Goal: Find specific page/section

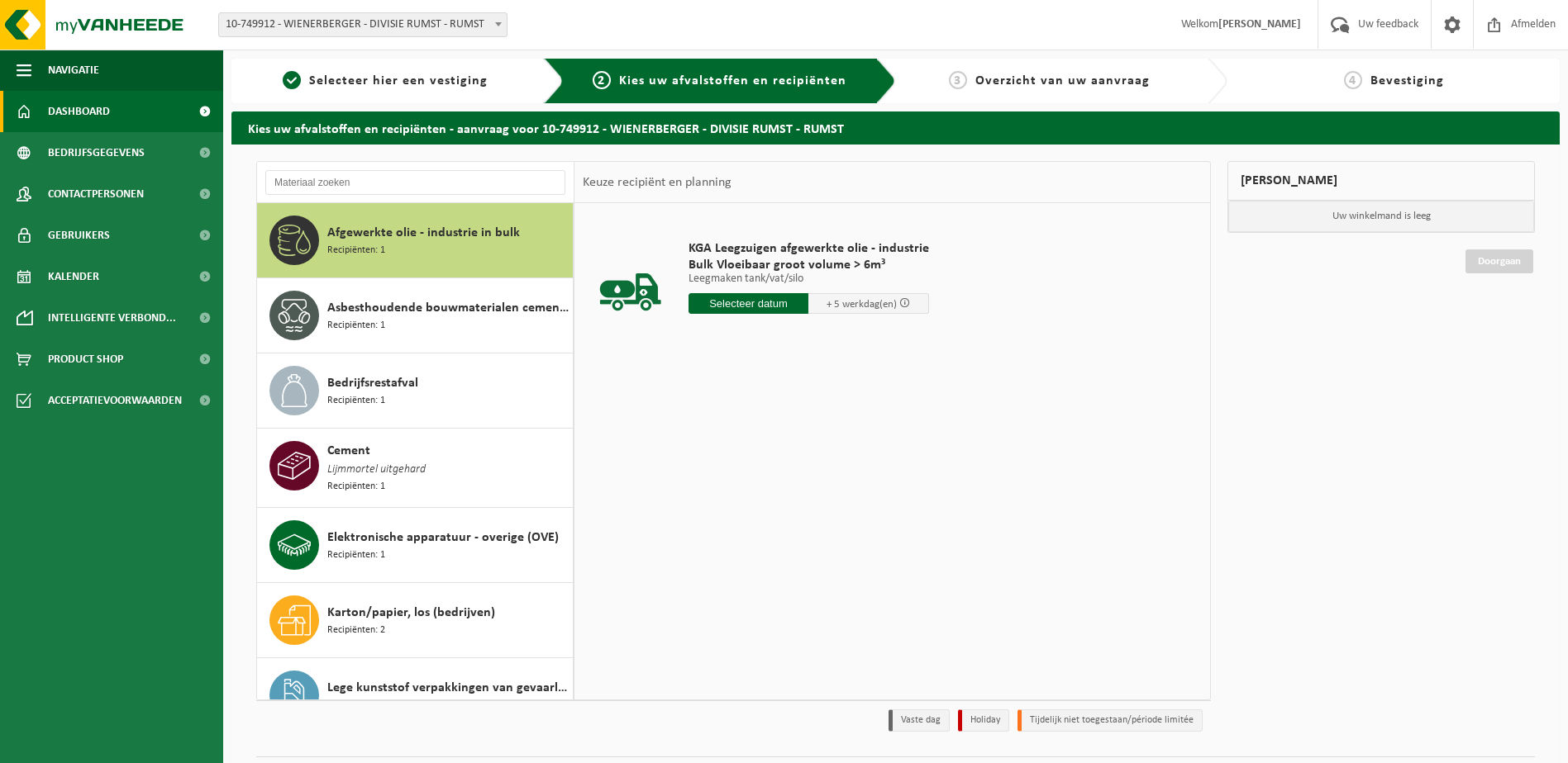
drag, startPoint x: 380, startPoint y: 77, endPoint x: 158, endPoint y: 91, distance: 222.4
click at [380, 77] on span "Selecteer hier een vestiging" at bounding box center [397, 81] width 178 height 13
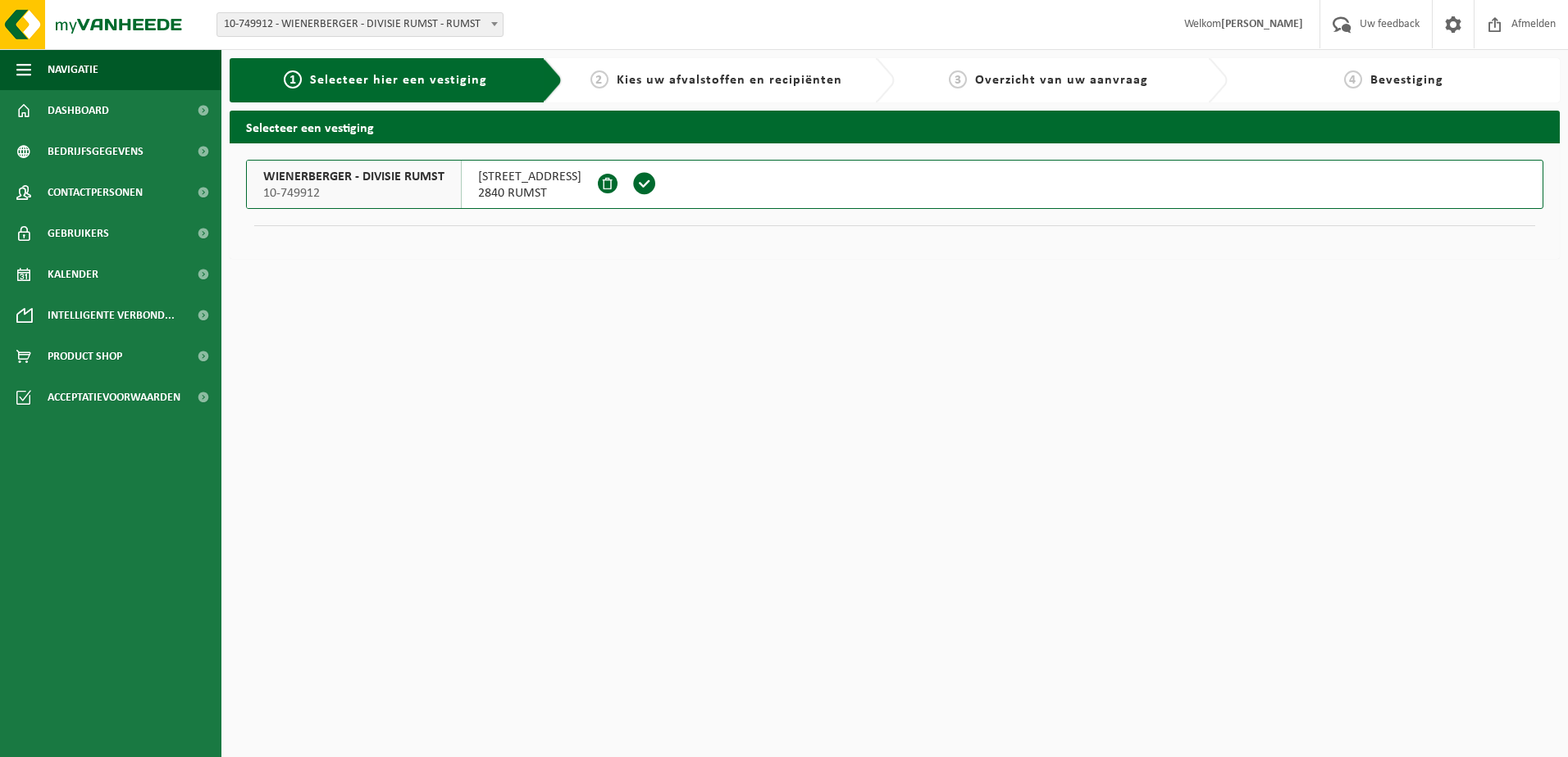
drag, startPoint x: 356, startPoint y: 190, endPoint x: 348, endPoint y: 189, distance: 8.1
click at [356, 190] on span "10-749912" at bounding box center [353, 193] width 181 height 16
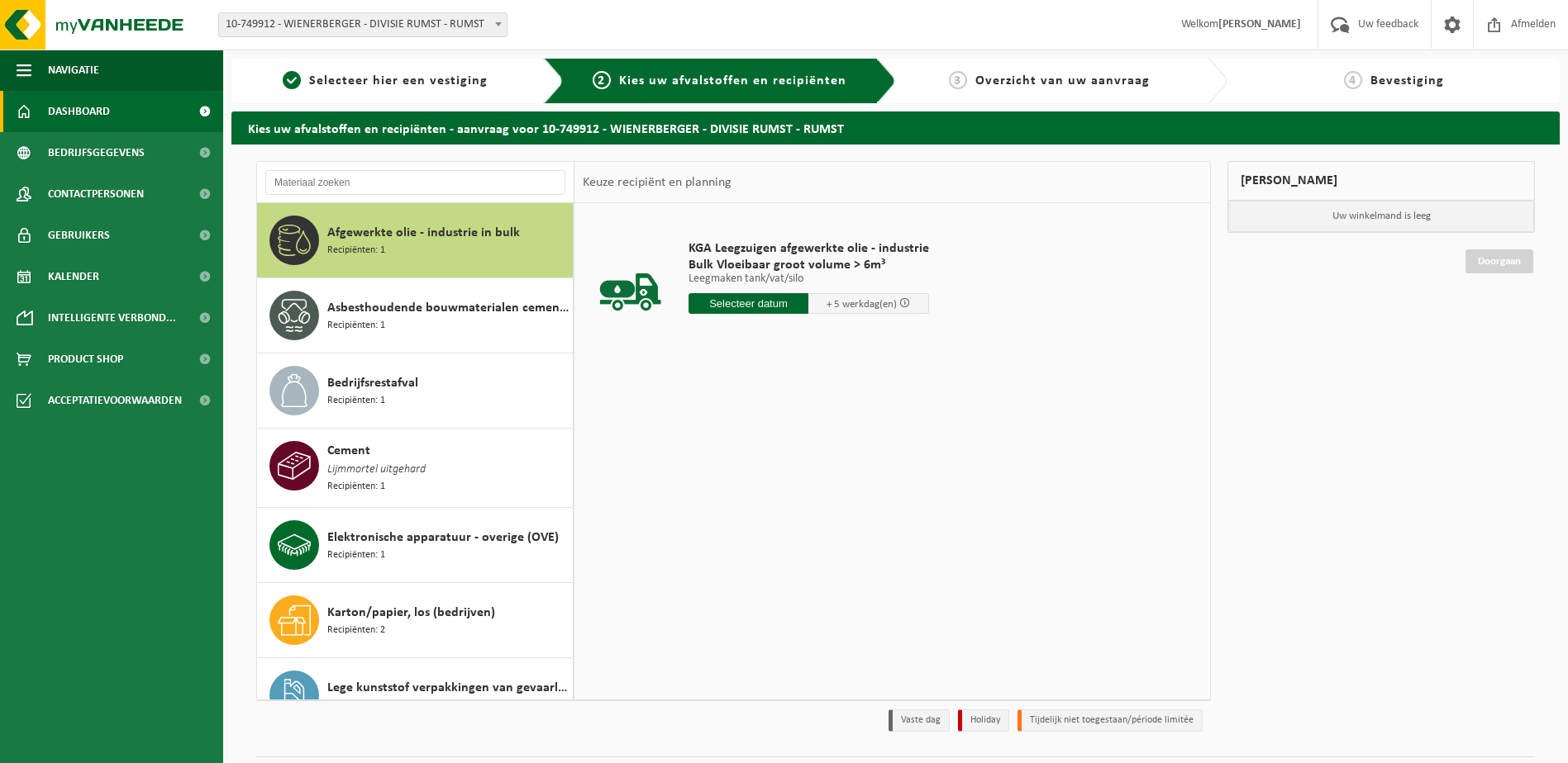
click at [98, 113] on span "Dashboard" at bounding box center [79, 112] width 62 height 41
